Goal: Transaction & Acquisition: Obtain resource

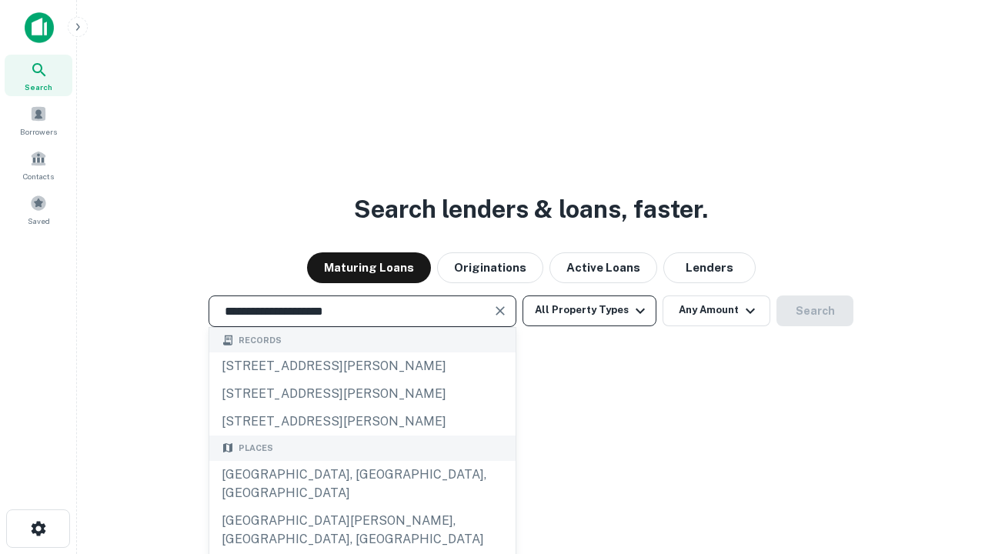
click at [362, 507] on div "[GEOGRAPHIC_DATA], [GEOGRAPHIC_DATA], [GEOGRAPHIC_DATA]" at bounding box center [362, 484] width 306 height 46
click at [589, 310] on button "All Property Types" at bounding box center [589, 310] width 134 height 31
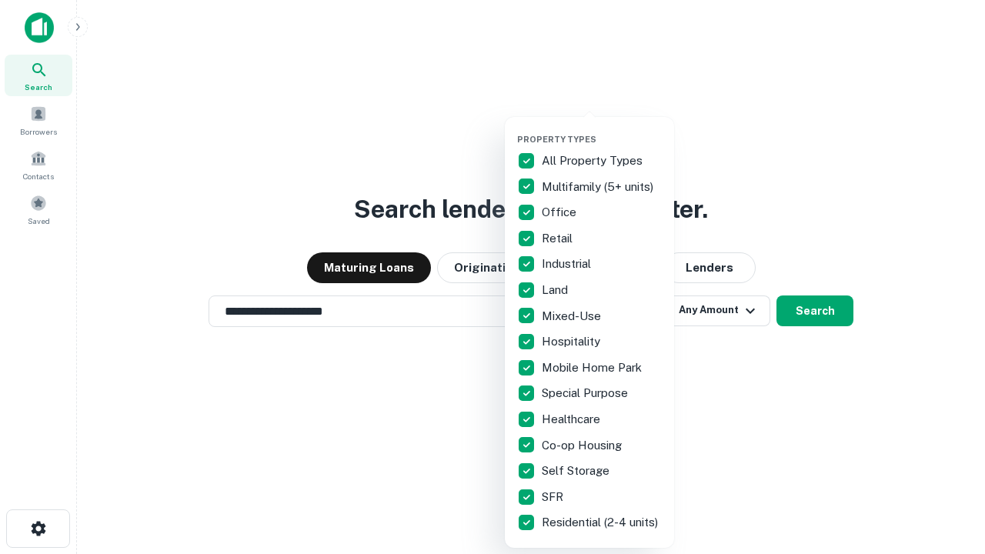
type input "**********"
click at [602, 129] on button "button" at bounding box center [601, 129] width 169 height 1
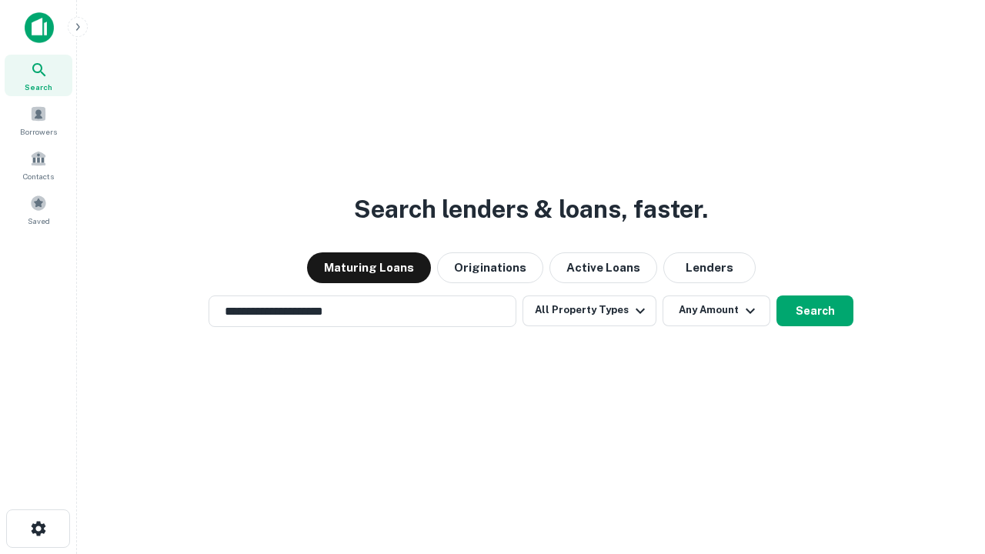
scroll to position [24, 0]
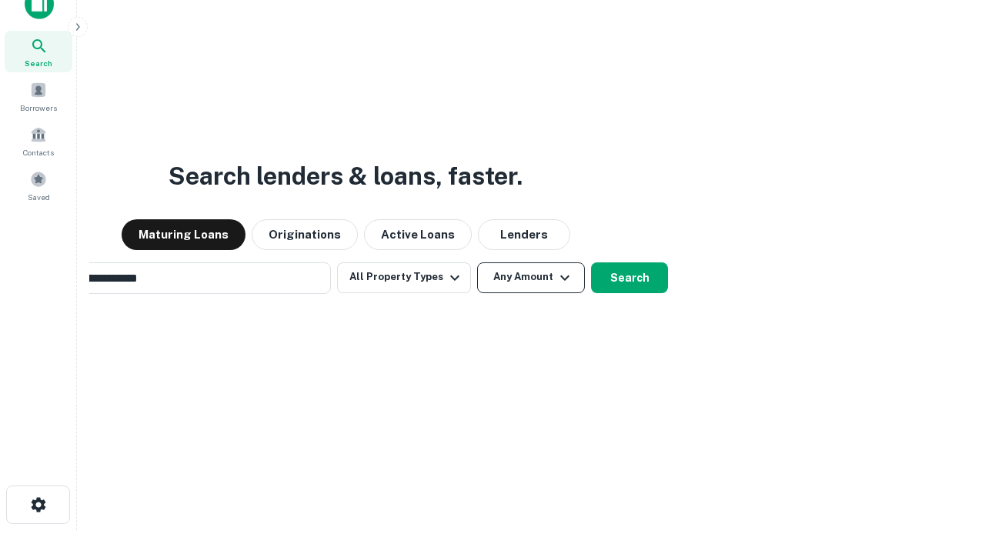
click at [477, 262] on button "Any Amount" at bounding box center [531, 277] width 108 height 31
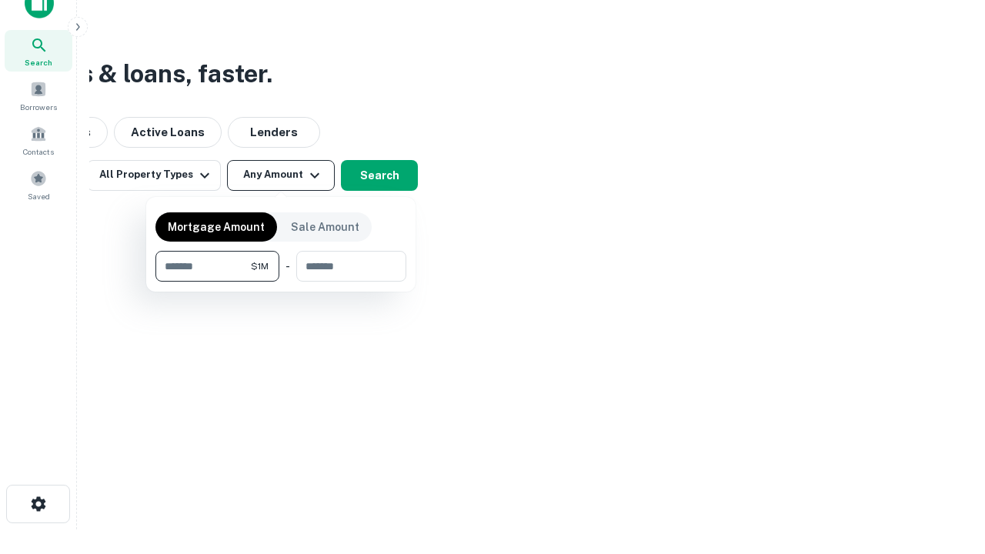
type input "*******"
click at [281, 282] on button "button" at bounding box center [280, 282] width 251 height 1
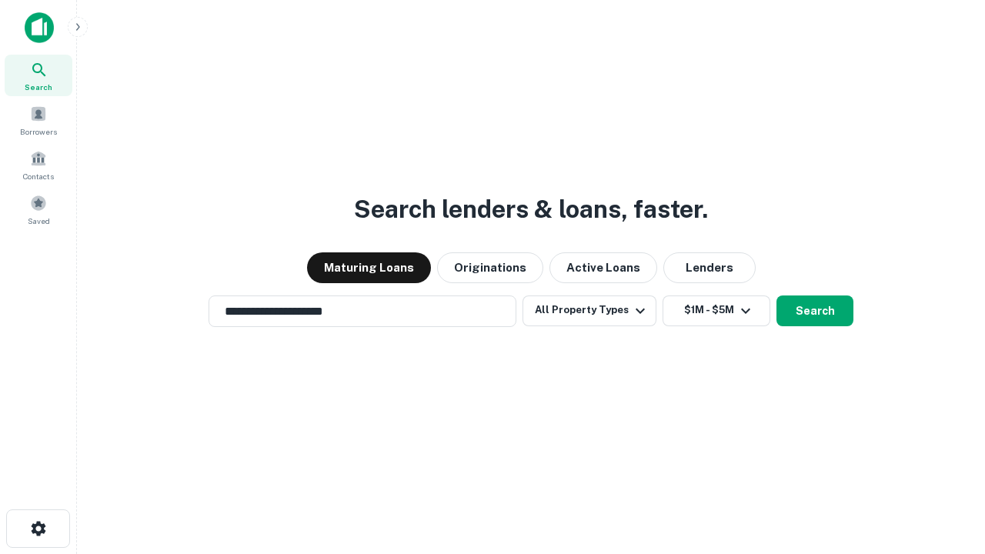
scroll to position [9, 284]
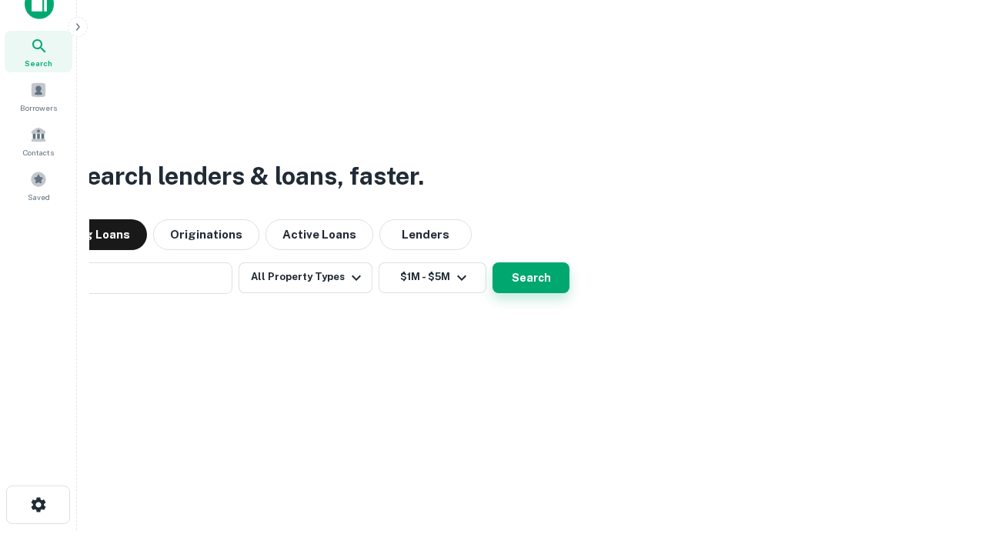
click at [492, 262] on button "Search" at bounding box center [530, 277] width 77 height 31
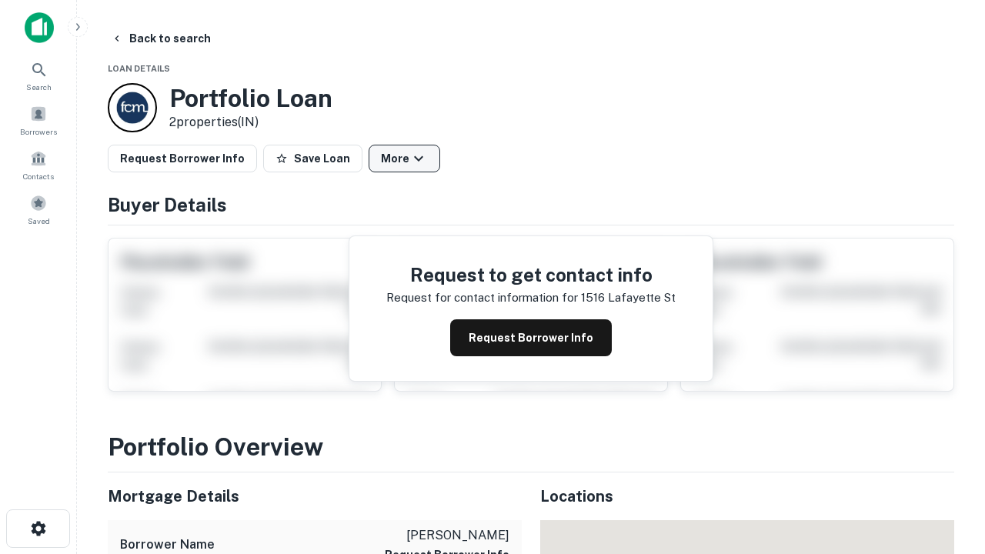
click at [404, 158] on button "More" at bounding box center [405, 159] width 72 height 28
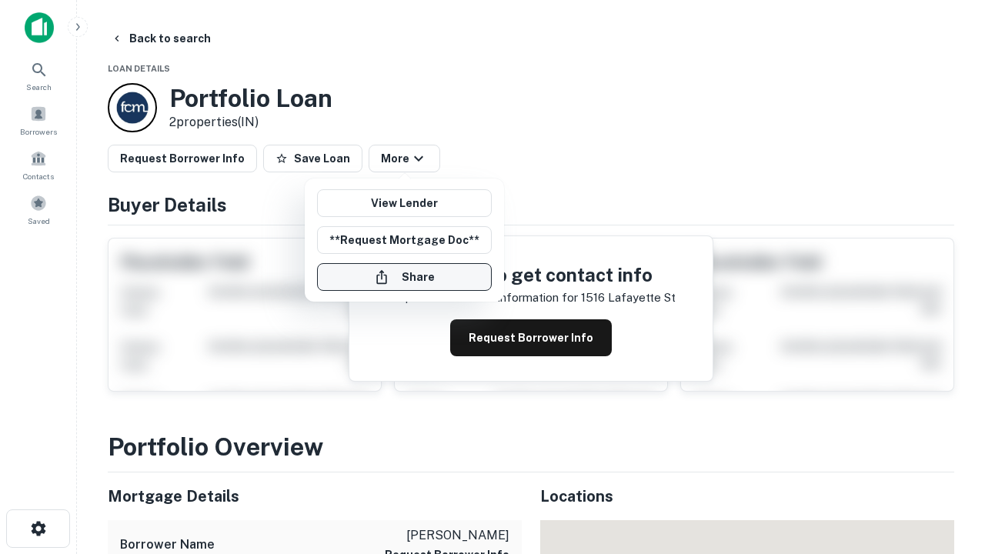
click at [404, 277] on button "Share" at bounding box center [404, 277] width 175 height 28
